Goal: Information Seeking & Learning: Compare options

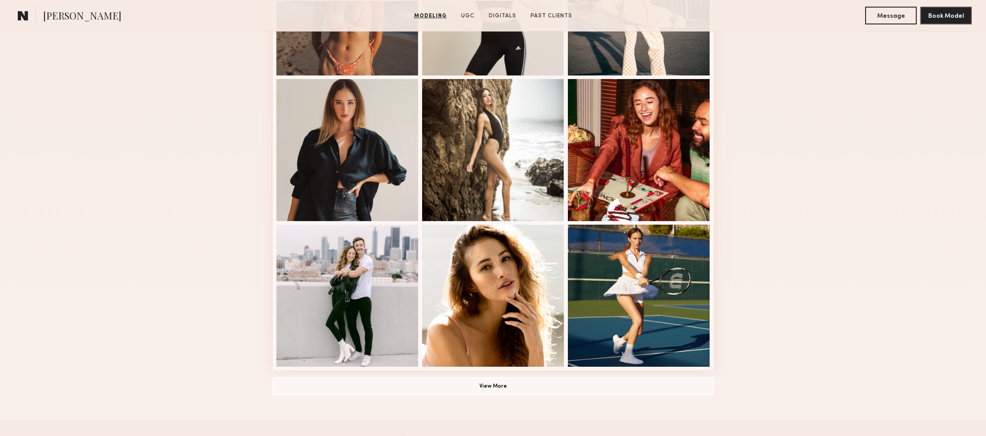
scroll to position [665, 0]
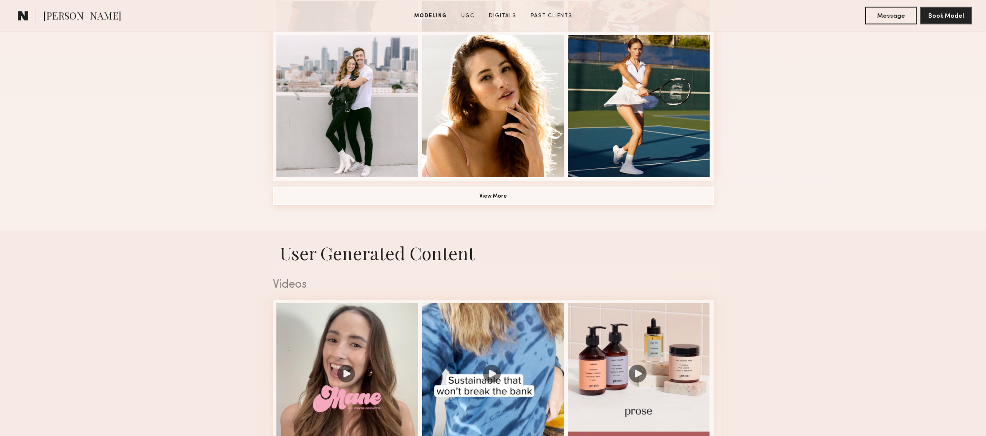
click at [494, 203] on button "View More" at bounding box center [493, 196] width 441 height 18
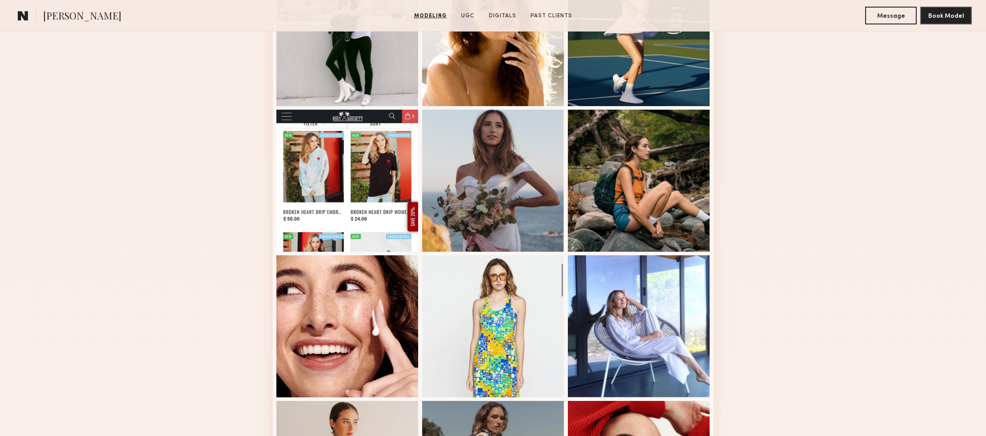
scroll to position [737, 0]
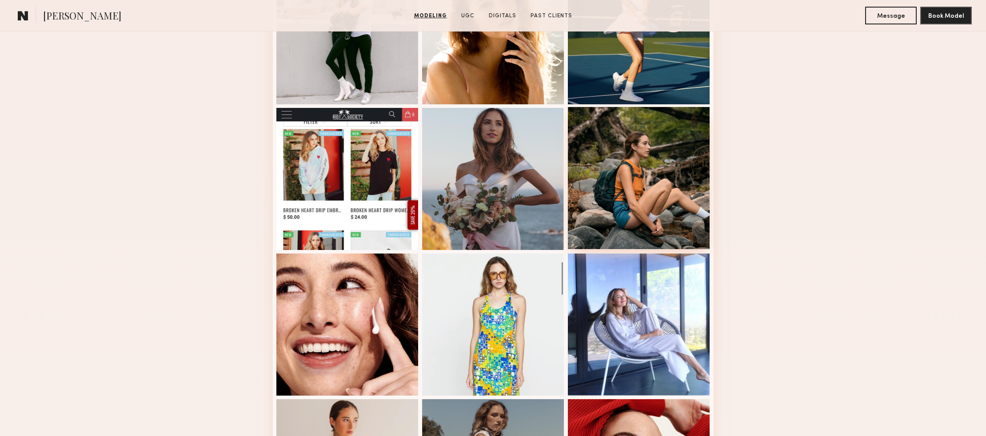
click at [631, 200] on div at bounding box center [639, 178] width 142 height 142
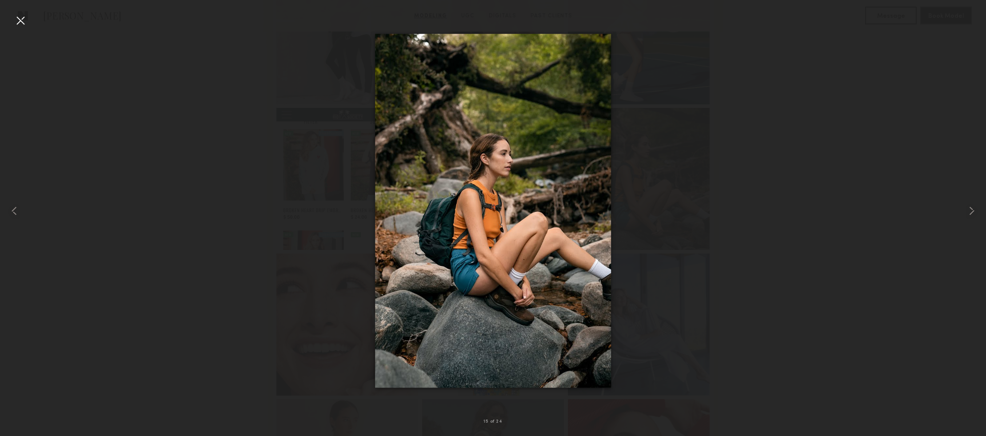
click at [24, 21] on div at bounding box center [20, 20] width 14 height 14
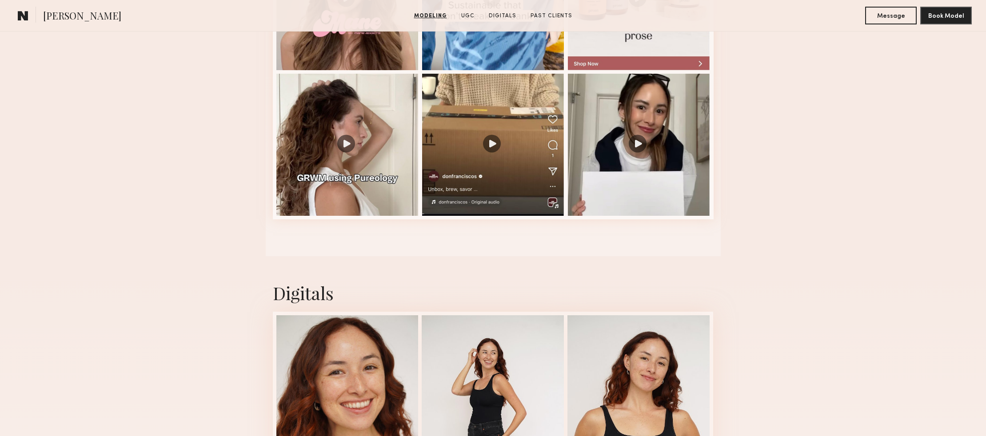
scroll to position [1639, 0]
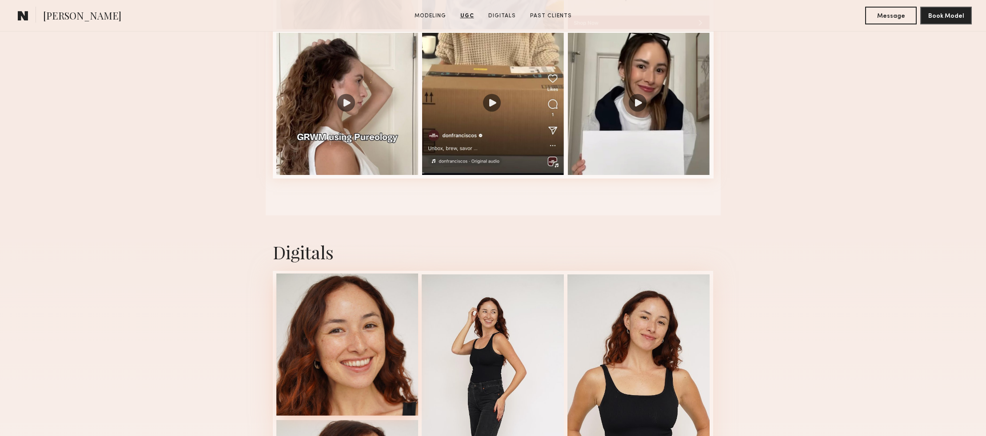
click at [348, 372] on div at bounding box center [347, 345] width 142 height 142
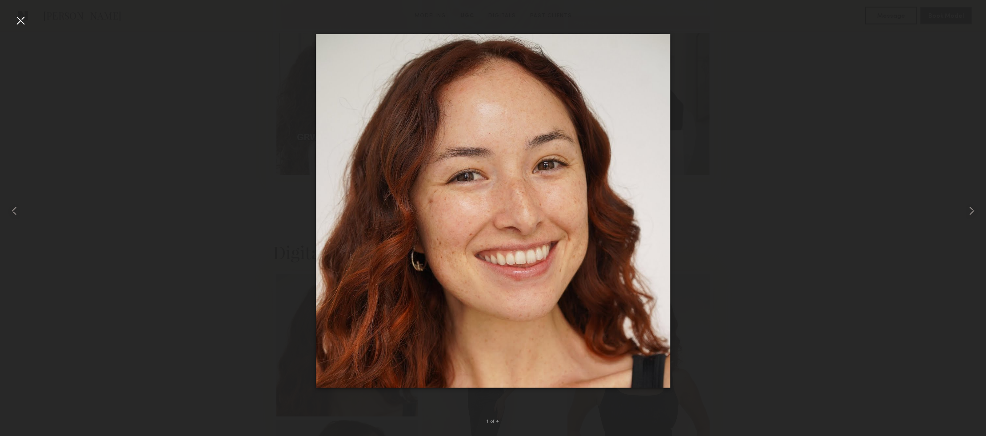
click at [17, 18] on div at bounding box center [20, 20] width 14 height 14
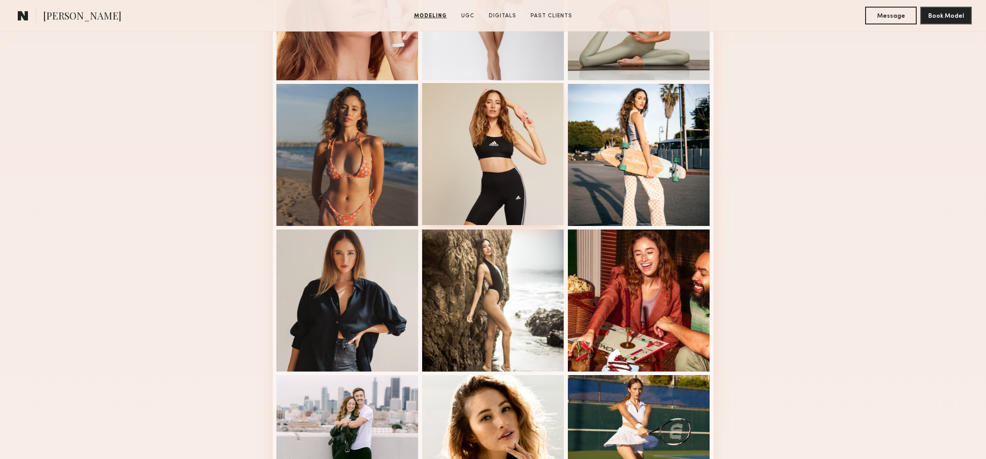
scroll to position [0, 0]
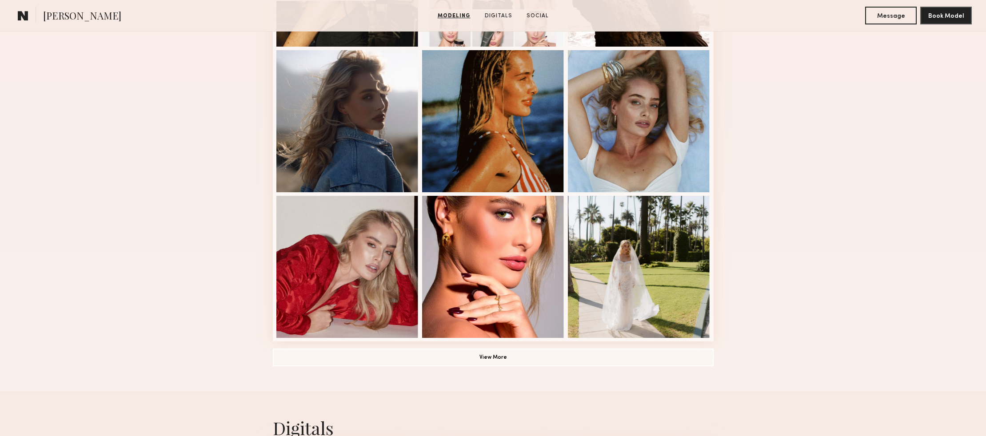
scroll to position [553, 0]
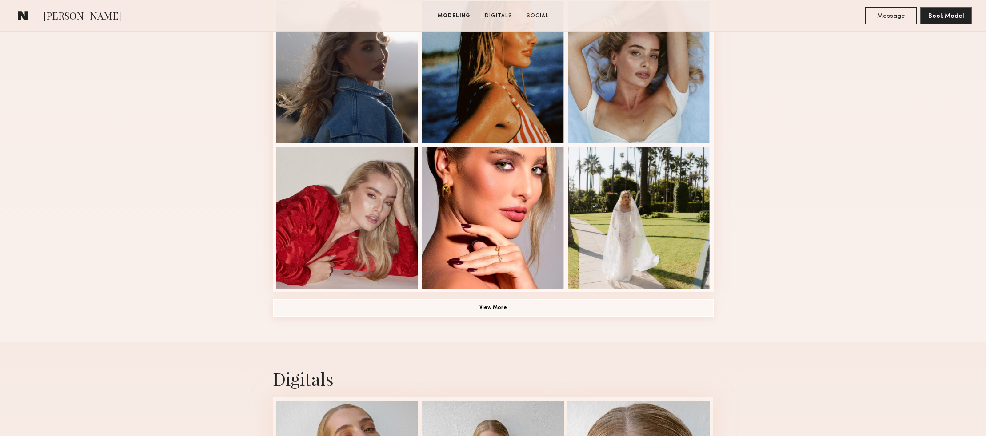
click at [494, 311] on button "View More" at bounding box center [493, 308] width 441 height 18
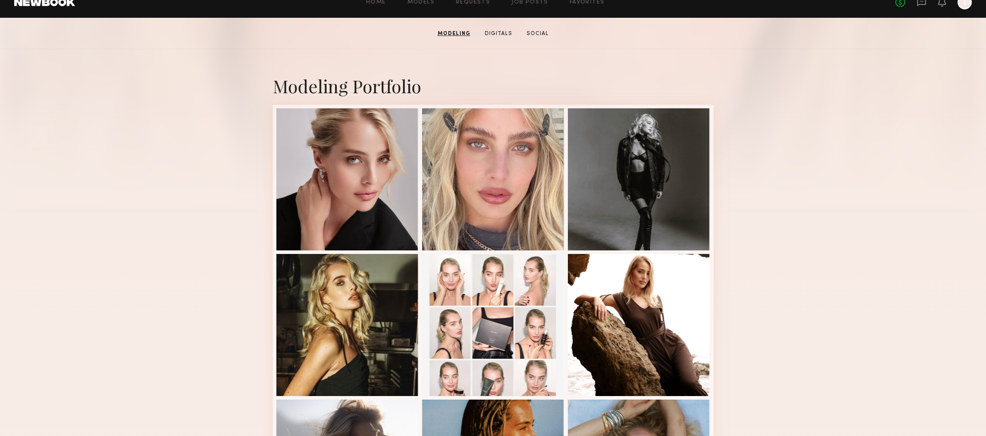
scroll to position [0, 0]
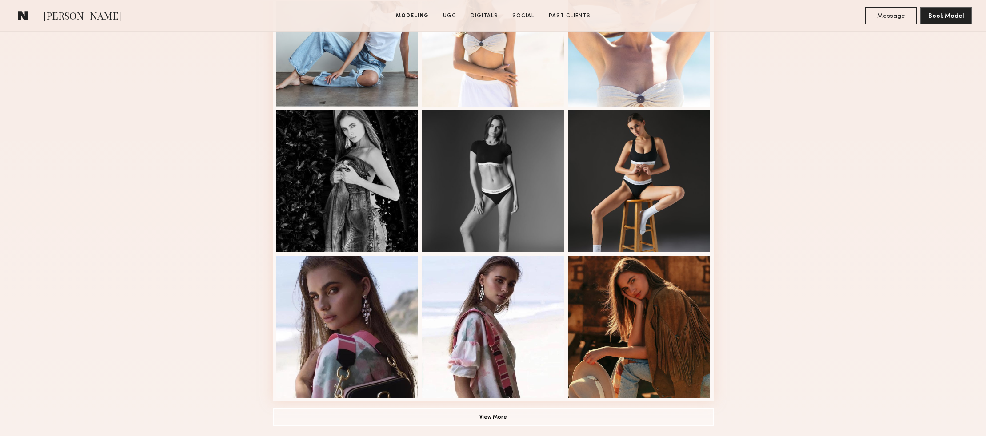
scroll to position [478, 0]
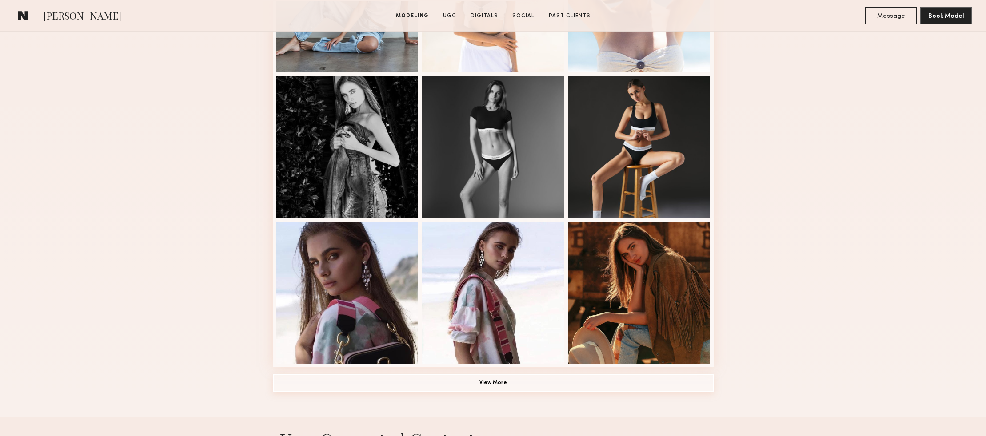
click at [418, 387] on button "View More" at bounding box center [493, 383] width 441 height 18
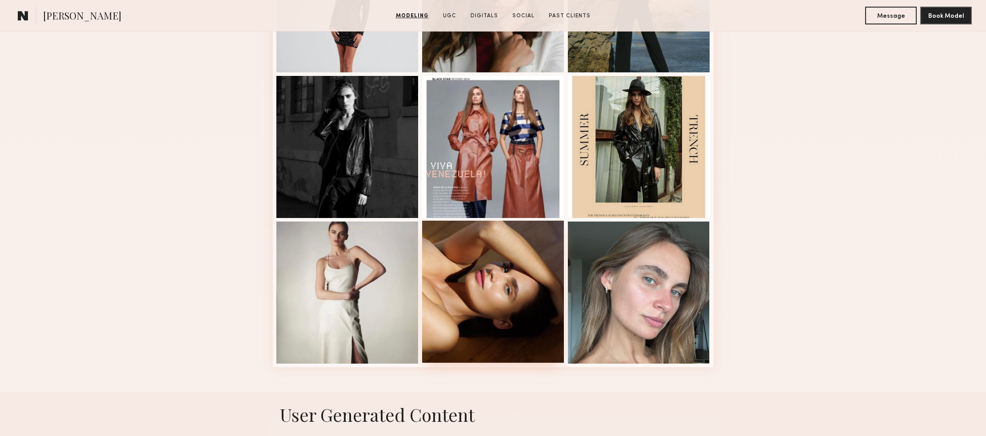
scroll to position [1059, 0]
